Goal: Transaction & Acquisition: Purchase product/service

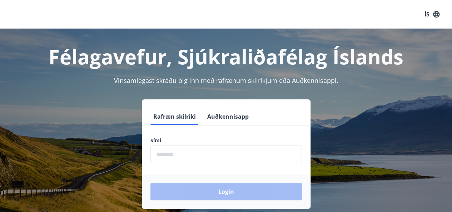
click at [202, 160] on input "phone" at bounding box center [225, 154] width 151 height 18
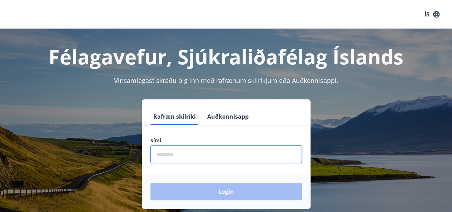
type input "********"
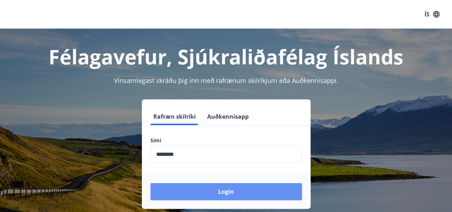
click at [228, 192] on button "Login" at bounding box center [225, 191] width 151 height 17
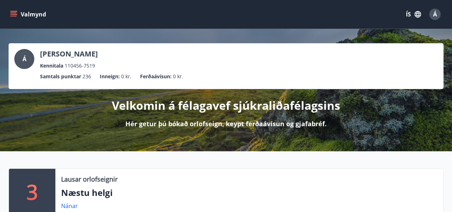
click at [15, 15] on icon "menu" at bounding box center [13, 14] width 7 height 7
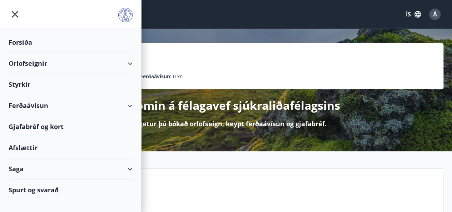
click at [27, 60] on div "Orlofseignir" at bounding box center [71, 63] width 124 height 21
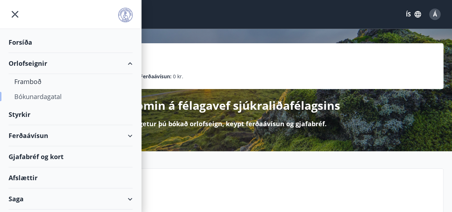
click at [38, 96] on div "Bókunardagatal" at bounding box center [70, 96] width 113 height 15
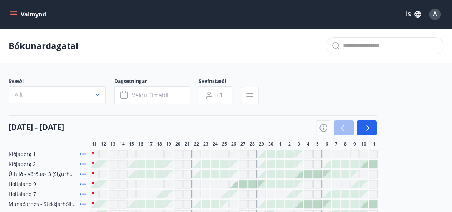
click at [14, 11] on icon "menu" at bounding box center [14, 11] width 8 height 1
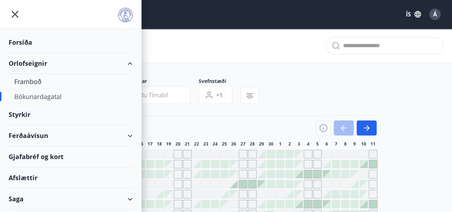
click at [38, 98] on div "Bókunardagatal" at bounding box center [70, 96] width 113 height 15
click at [37, 95] on div "Bókunardagatal" at bounding box center [70, 96] width 113 height 15
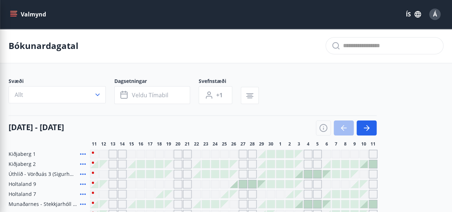
click at [234, 41] on div "Bókunardagatal" at bounding box center [226, 46] width 452 height 35
click at [99, 95] on icon "button" at bounding box center [97, 94] width 7 height 7
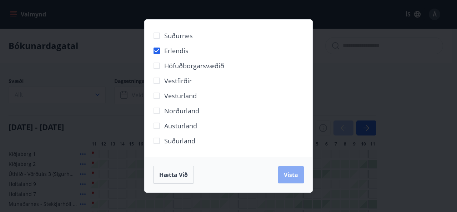
click at [294, 176] on span "Vista" at bounding box center [291, 175] width 14 height 8
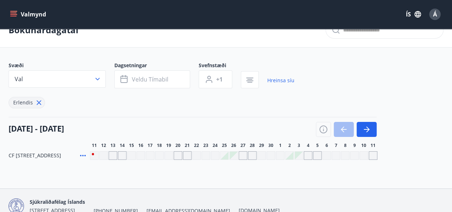
scroll to position [51, 0]
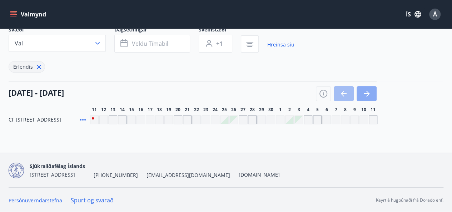
click at [369, 95] on icon "button" at bounding box center [366, 93] width 9 height 9
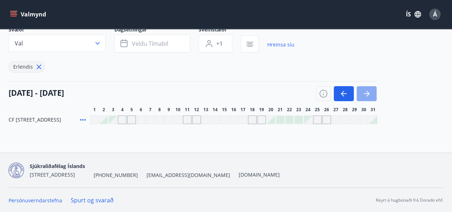
click at [369, 95] on icon "button" at bounding box center [366, 93] width 9 height 9
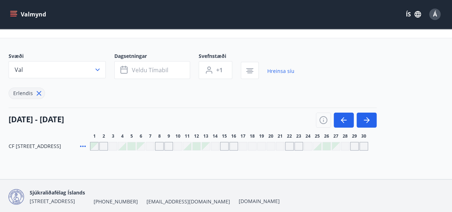
scroll to position [36, 0]
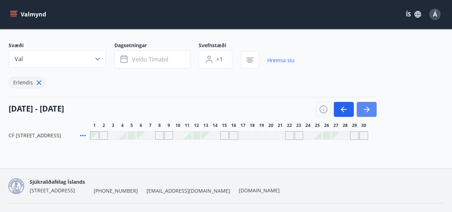
click at [364, 112] on icon "button" at bounding box center [366, 109] width 9 height 9
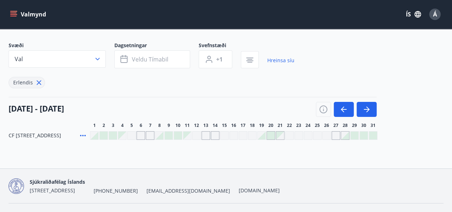
click at [161, 137] on div at bounding box center [159, 135] width 8 height 8
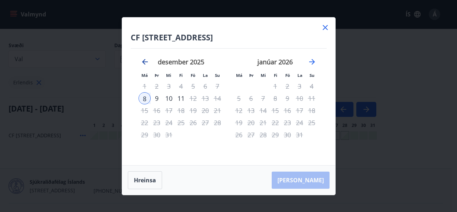
click at [145, 62] on icon "Move backward to switch to the previous month." at bounding box center [145, 62] width 6 height 6
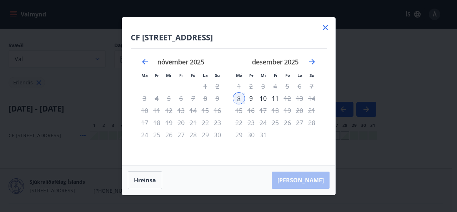
click at [325, 28] on icon at bounding box center [325, 27] width 1 height 1
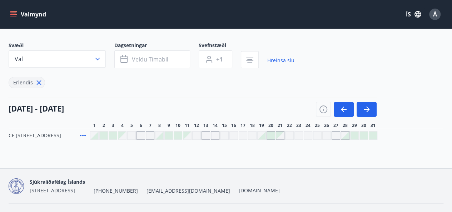
click at [96, 136] on div at bounding box center [94, 135] width 8 height 8
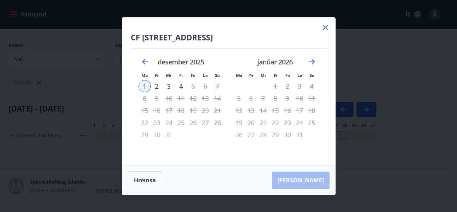
click at [326, 26] on icon at bounding box center [325, 27] width 5 height 5
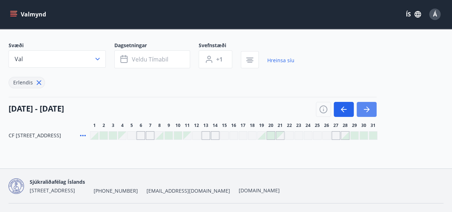
click at [364, 110] on icon "button" at bounding box center [366, 109] width 9 height 9
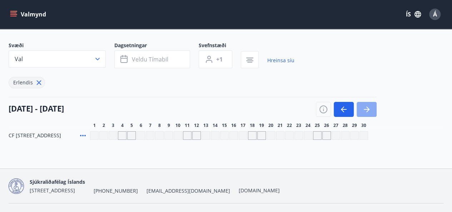
click at [364, 110] on icon "button" at bounding box center [366, 109] width 9 height 9
click at [121, 133] on div "Gráir dagar eru ekki bókanlegir" at bounding box center [122, 135] width 9 height 9
click at [93, 132] on div "Gráir dagar eru ekki bókanlegir" at bounding box center [94, 135] width 9 height 9
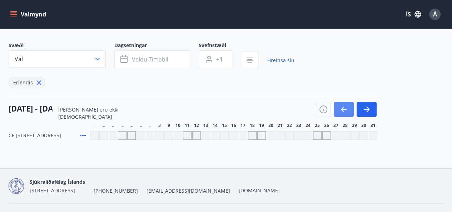
click at [352, 111] on button "button" at bounding box center [344, 109] width 20 height 15
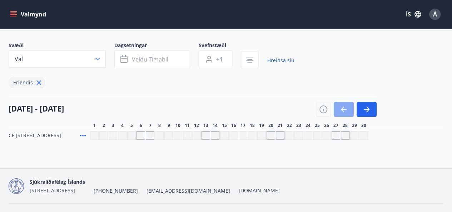
click at [352, 111] on button "button" at bounding box center [344, 109] width 20 height 15
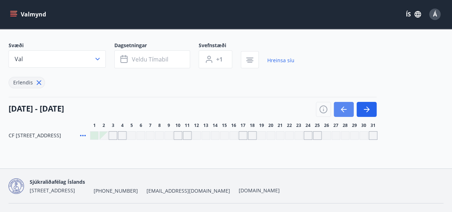
click at [352, 111] on button "button" at bounding box center [344, 109] width 20 height 15
click at [344, 106] on icon "button" at bounding box center [343, 109] width 9 height 9
click at [232, 135] on div "Gráir dagar eru ekki bókanlegir" at bounding box center [233, 135] width 9 height 9
click at [234, 148] on div "Bókunardagatal Svæði Val Dagsetningar Veldu tímabil Svefnstæði +1 Hreinsa síu E…" at bounding box center [226, 80] width 452 height 175
click at [281, 133] on div "Gráir dagar eru ekki bókanlegir" at bounding box center [280, 135] width 9 height 9
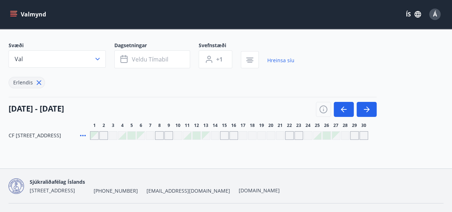
click at [199, 133] on div at bounding box center [197, 135] width 8 height 8
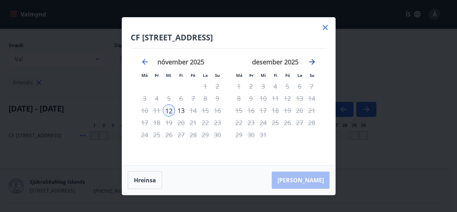
click at [313, 62] on icon "Move forward to switch to the next month." at bounding box center [312, 62] width 9 height 9
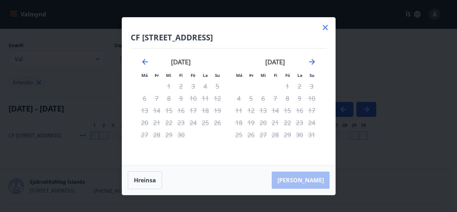
click at [324, 27] on icon at bounding box center [325, 27] width 9 height 9
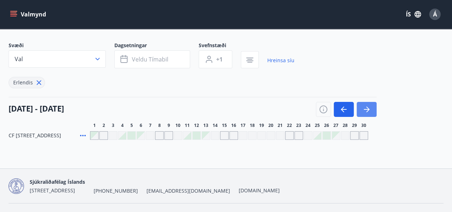
click at [366, 110] on icon "button" at bounding box center [366, 109] width 9 height 9
click at [136, 136] on div at bounding box center [233, 135] width 287 height 9
click at [113, 135] on div "Gráir dagar eru ekki bókanlegir" at bounding box center [113, 135] width 9 height 9
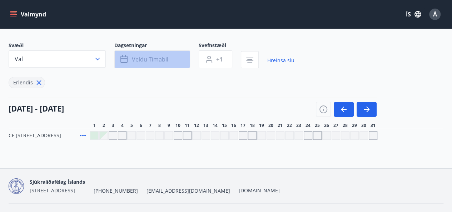
click at [121, 59] on icon "button" at bounding box center [123, 59] width 7 height 7
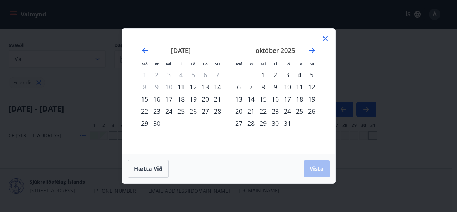
click at [205, 100] on div "20" at bounding box center [205, 99] width 12 height 12
click at [144, 112] on div "22" at bounding box center [145, 111] width 12 height 12
click at [314, 166] on span "Vista" at bounding box center [317, 169] width 14 height 8
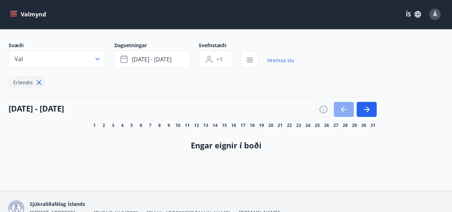
click at [343, 108] on icon "button" at bounding box center [343, 109] width 9 height 9
click at [341, 108] on icon "button" at bounding box center [342, 109] width 3 height 6
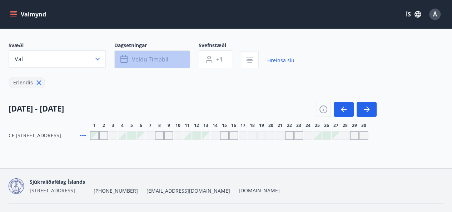
click at [148, 58] on span "Veldu tímabil" at bounding box center [150, 59] width 36 height 8
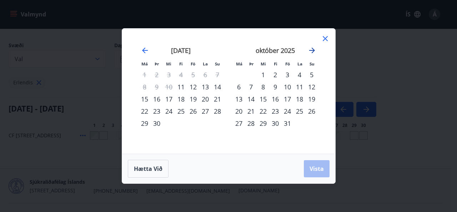
click at [309, 48] on icon "Move forward to switch to the next month." at bounding box center [312, 50] width 9 height 9
click at [263, 99] on div "11" at bounding box center [263, 99] width 12 height 12
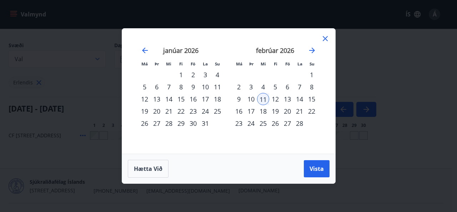
click at [324, 39] on icon at bounding box center [325, 38] width 5 height 5
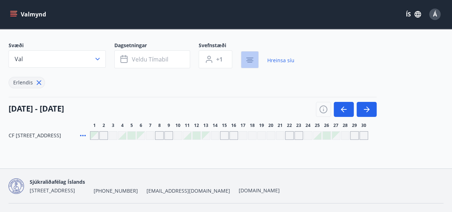
click at [248, 58] on icon "button" at bounding box center [249, 60] width 9 height 9
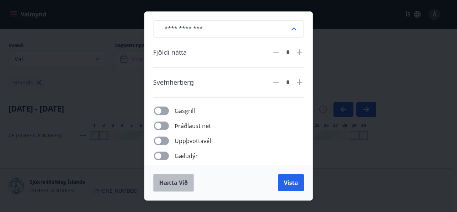
click at [166, 181] on span "Hætta við" at bounding box center [173, 183] width 29 height 8
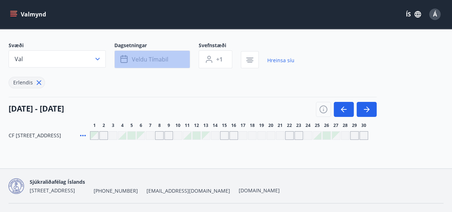
click at [153, 59] on span "Veldu tímabil" at bounding box center [150, 59] width 36 height 8
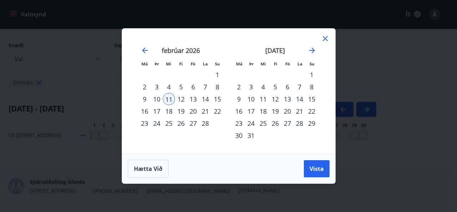
click at [144, 112] on div "16" at bounding box center [145, 111] width 12 height 12
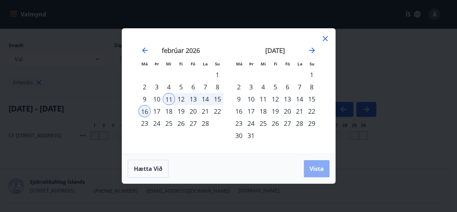
click at [317, 169] on span "Vista" at bounding box center [317, 169] width 14 height 8
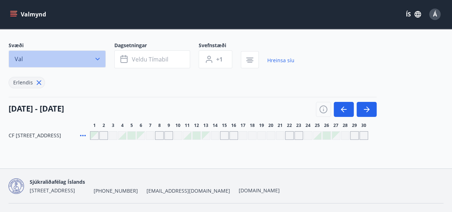
click at [97, 59] on icon "button" at bounding box center [97, 59] width 4 height 3
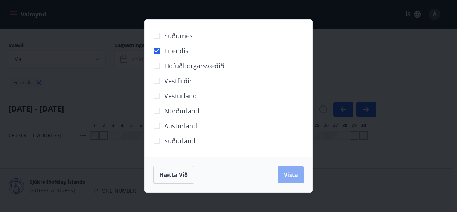
click at [291, 177] on span "Vista" at bounding box center [291, 175] width 14 height 8
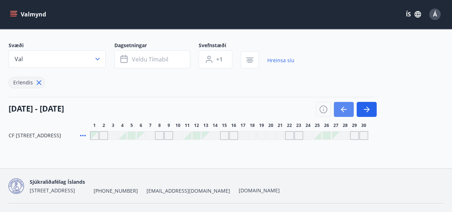
click at [344, 111] on icon "button" at bounding box center [343, 109] width 9 height 9
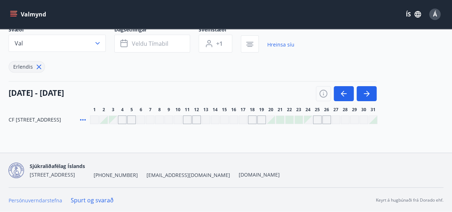
scroll to position [16, 0]
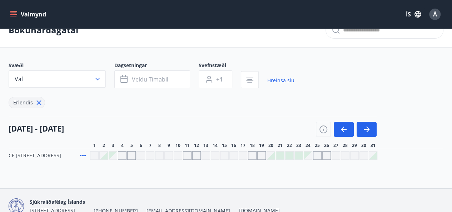
click at [139, 156] on div "Gráir dagar eru ekki bókanlegir" at bounding box center [140, 155] width 9 height 9
click at [73, 180] on div "Bókunardagatal Svæði Val Dagsetningar Veldu tímabil Svefnstæði +1 Hreinsa síu E…" at bounding box center [226, 100] width 452 height 175
click at [283, 154] on div at bounding box center [280, 155] width 8 height 8
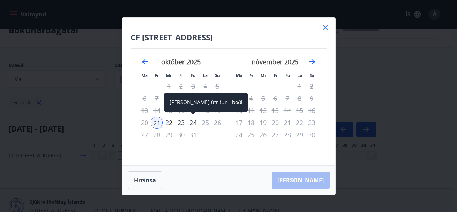
click at [191, 123] on div "24" at bounding box center [193, 122] width 12 height 12
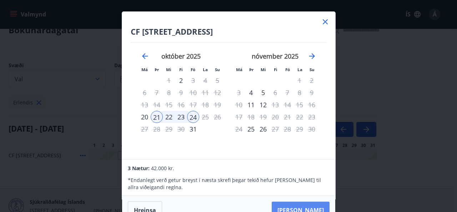
click at [306, 205] on button "[PERSON_NAME]" at bounding box center [301, 209] width 58 height 17
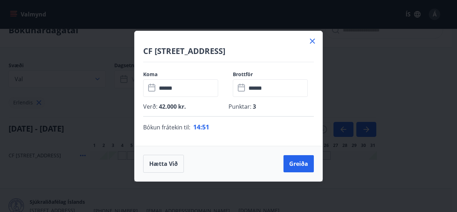
click at [312, 43] on icon at bounding box center [312, 41] width 9 height 9
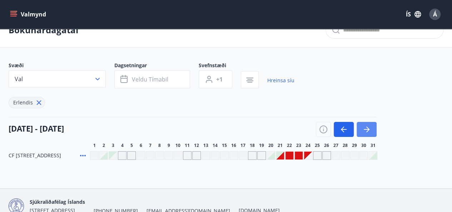
click at [371, 129] on button "button" at bounding box center [366, 129] width 20 height 15
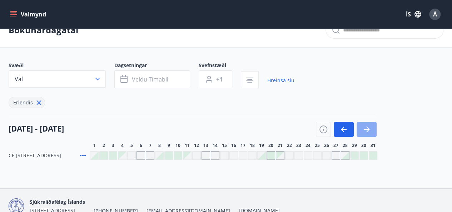
click at [371, 129] on button "button" at bounding box center [366, 129] width 20 height 15
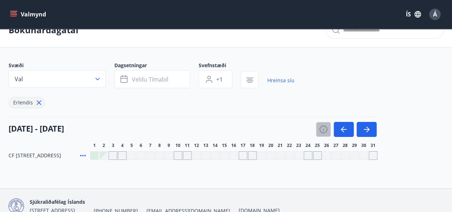
click at [320, 129] on icon "button" at bounding box center [323, 129] width 9 height 9
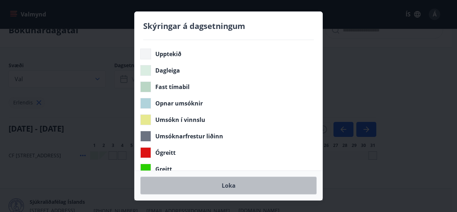
click at [228, 190] on button "Loka" at bounding box center [228, 185] width 176 height 18
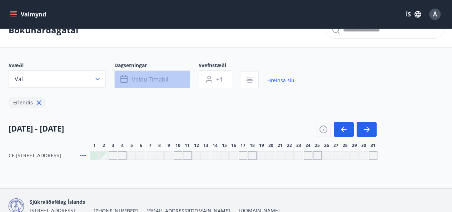
click at [149, 79] on span "Veldu tímabil" at bounding box center [150, 79] width 36 height 8
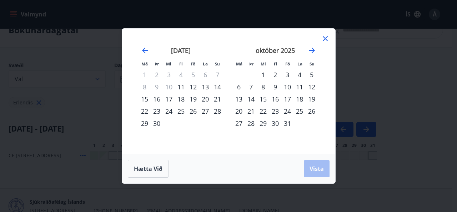
click at [324, 39] on icon at bounding box center [325, 38] width 5 height 5
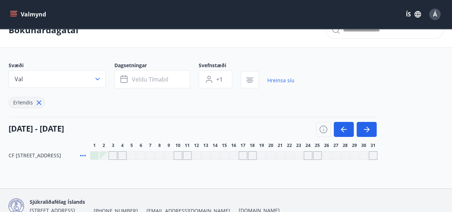
click at [187, 154] on div "Gráir dagar eru ekki bókanlegir" at bounding box center [187, 155] width 9 height 9
click at [367, 125] on icon "button" at bounding box center [366, 129] width 9 height 9
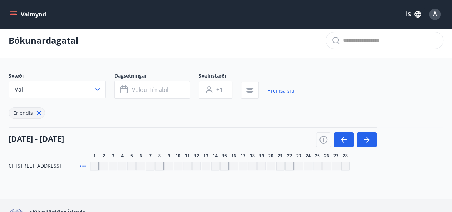
scroll to position [0, 0]
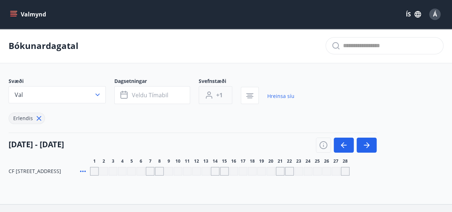
click at [222, 96] on span "+1" at bounding box center [219, 95] width 6 height 8
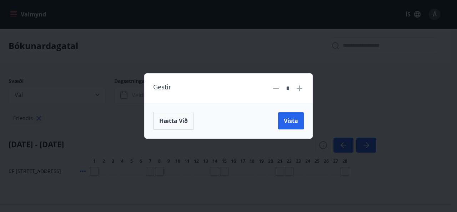
click at [326, 106] on div "Gestir * Hætta við Vista" at bounding box center [228, 106] width 457 height 212
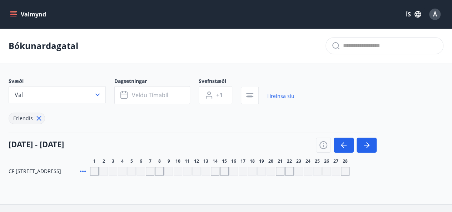
click at [15, 15] on icon "menu" at bounding box center [14, 14] width 8 height 1
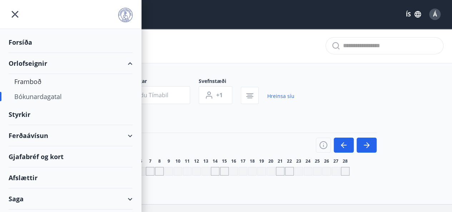
click at [41, 135] on div "Ferðaávísun" at bounding box center [71, 135] width 124 height 21
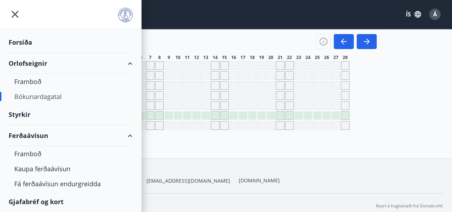
scroll to position [71, 0]
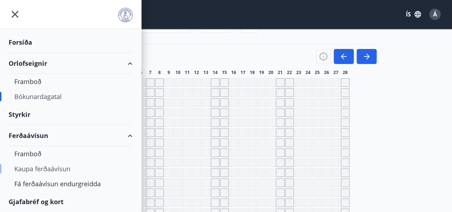
click at [39, 170] on div "Kaupa ferðaávísun" at bounding box center [70, 168] width 113 height 15
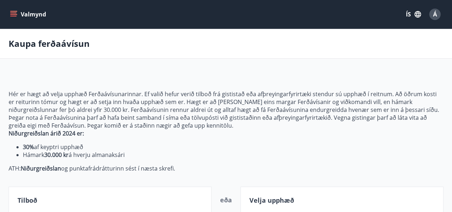
click at [15, 15] on icon "menu" at bounding box center [13, 14] width 7 height 7
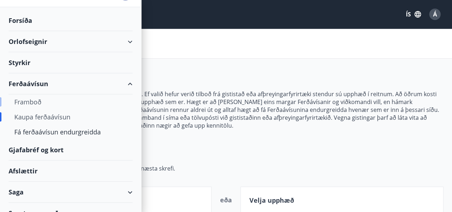
scroll to position [32, 0]
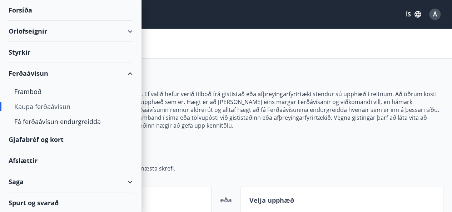
click at [36, 139] on div "Gjafabréf og kort" at bounding box center [71, 139] width 124 height 21
click at [48, 105] on div "Kaupa ferðaávísun" at bounding box center [70, 106] width 113 height 15
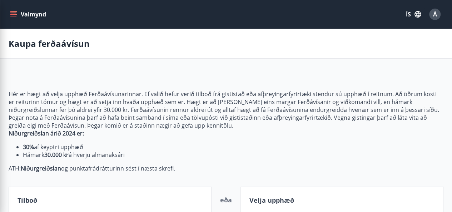
click at [231, 68] on main "[PERSON_NAME] ferðaávísun Hér er hægt að velja upphæð Ferðaávísunarinnar. Ef va…" at bounding box center [226, 167] width 452 height 277
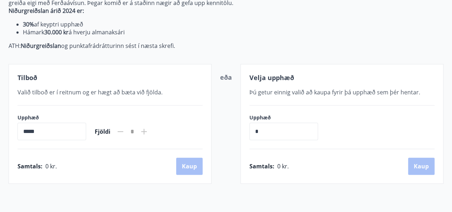
scroll to position [107, 0]
